Goal: Find specific page/section: Find specific page/section

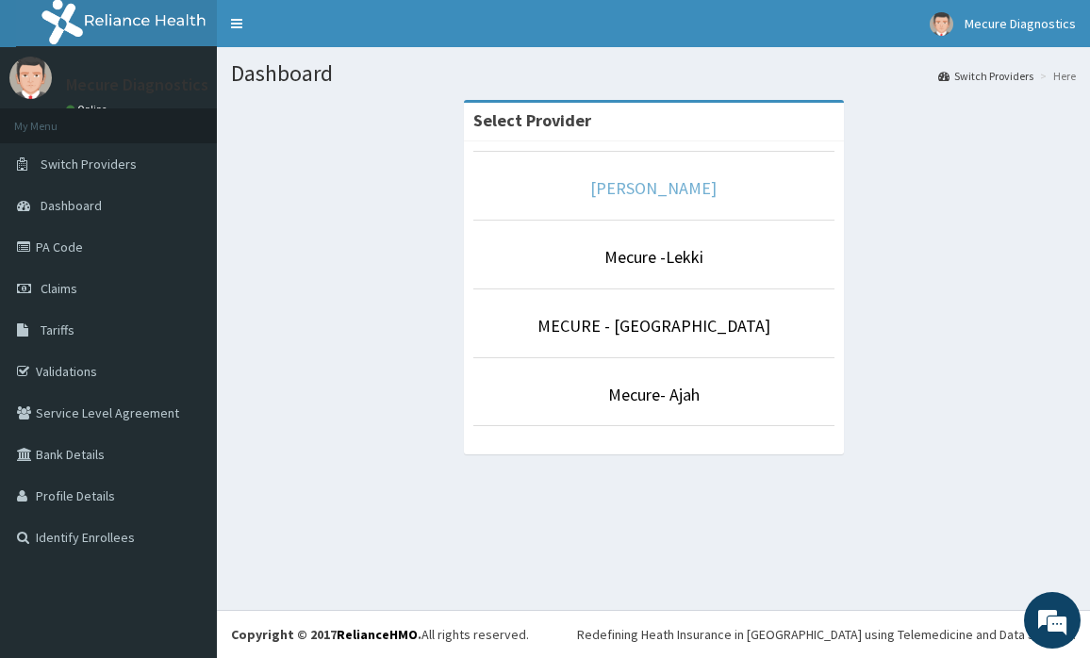
click at [652, 187] on link "[PERSON_NAME]" at bounding box center [653, 188] width 126 height 22
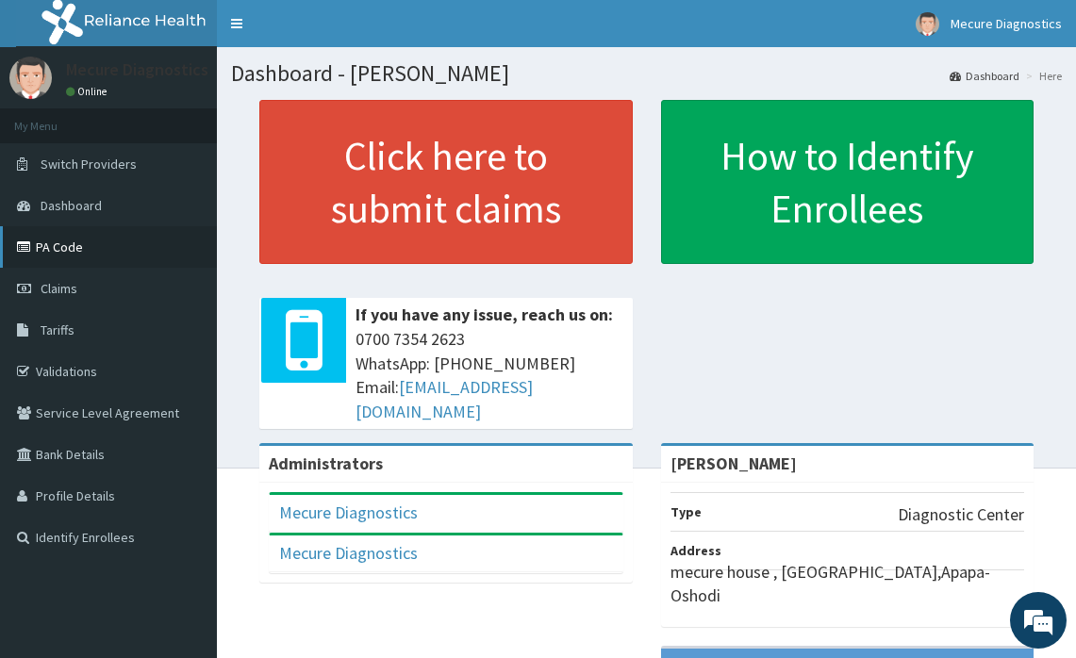
click at [62, 248] on link "PA Code" at bounding box center [108, 246] width 217 height 41
